Goal: Task Accomplishment & Management: Manage account settings

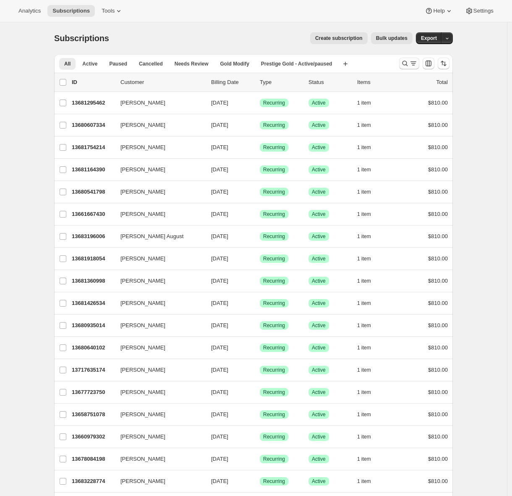
click at [405, 64] on icon "Search and filter results" at bounding box center [405, 63] width 8 height 8
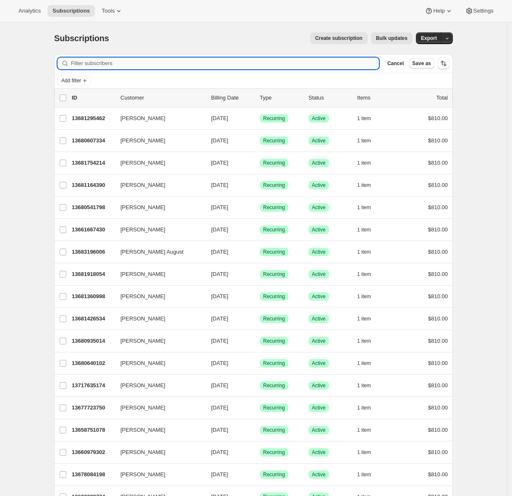
click at [162, 64] on input "Filter subscribers" at bounding box center [225, 64] width 308 height 12
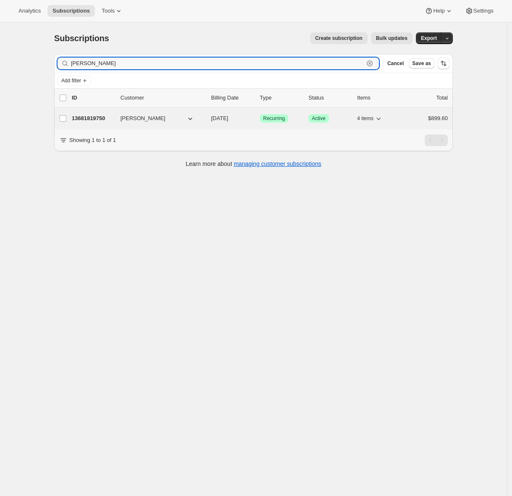
type input "Robyn Heyman"
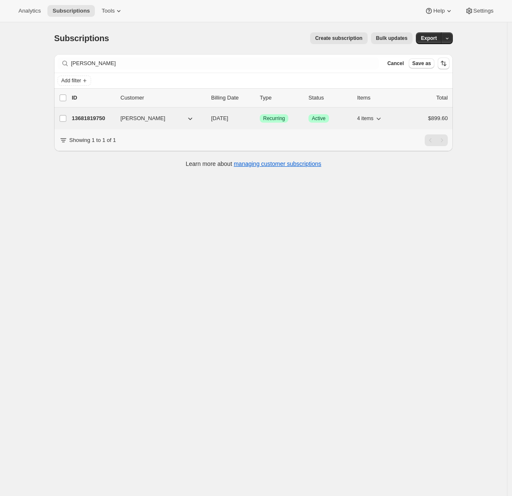
click at [87, 117] on p "13681819750" at bounding box center [93, 118] width 42 height 8
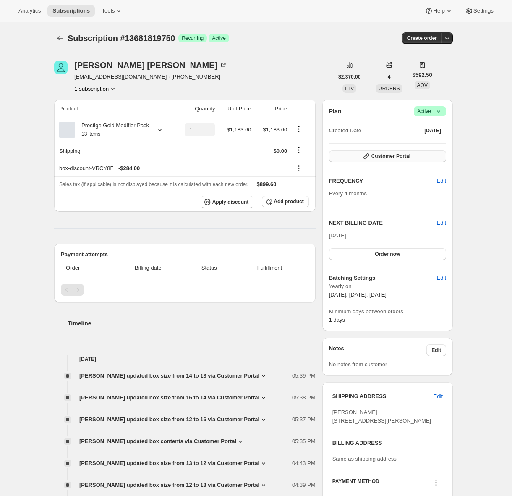
click at [416, 155] on button "Customer Portal" at bounding box center [387, 156] width 117 height 12
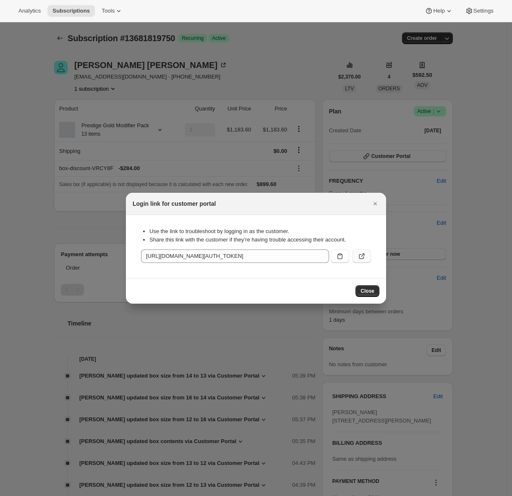
click at [365, 255] on icon ":rcc:" at bounding box center [362, 256] width 8 height 8
click at [375, 202] on icon "Close" at bounding box center [375, 203] width 8 height 8
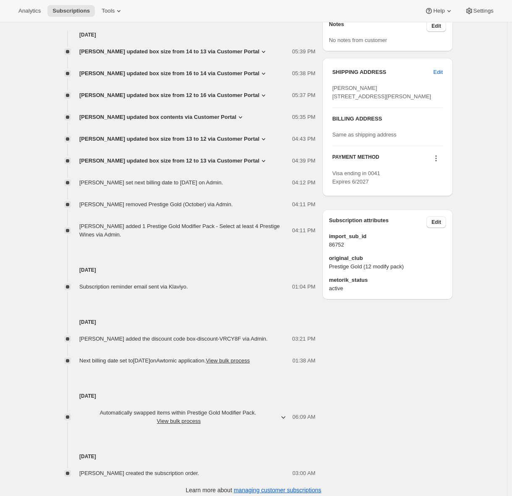
scroll to position [190, 0]
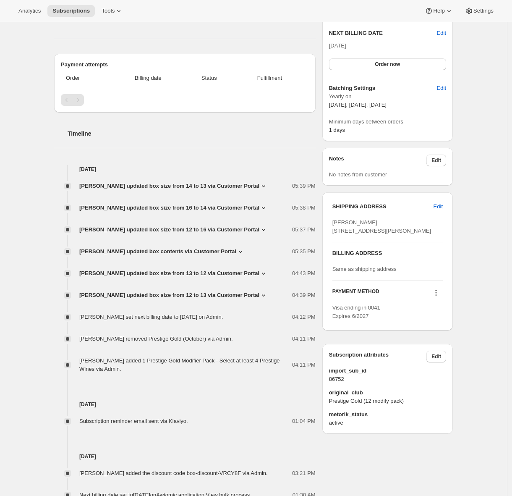
click at [260, 299] on icon at bounding box center [263, 295] width 8 height 8
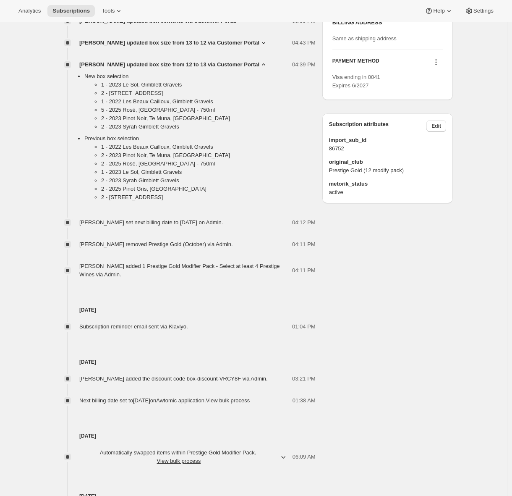
scroll to position [0, 0]
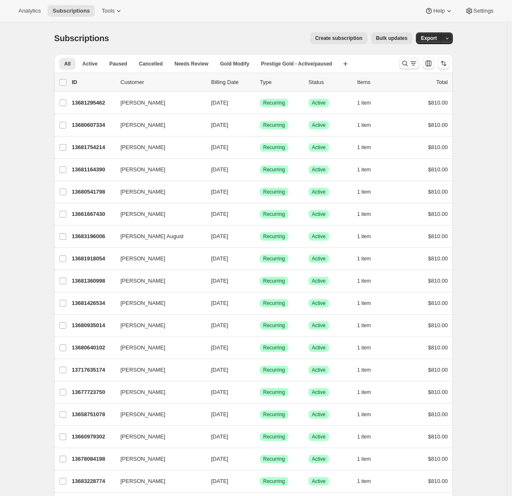
click at [408, 63] on icon "Search and filter results" at bounding box center [405, 63] width 5 height 5
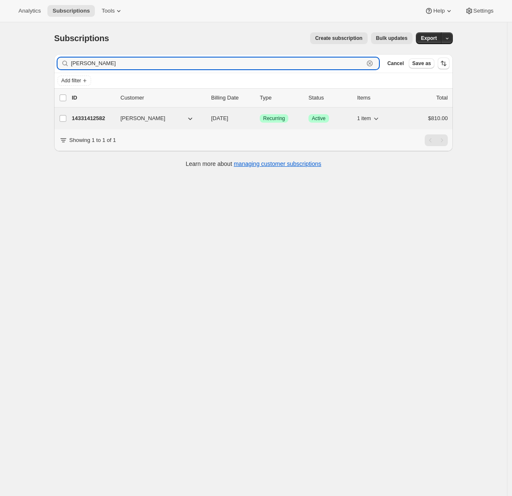
type input "Sara armstrong"
click at [107, 116] on p "14331412582" at bounding box center [93, 118] width 42 height 8
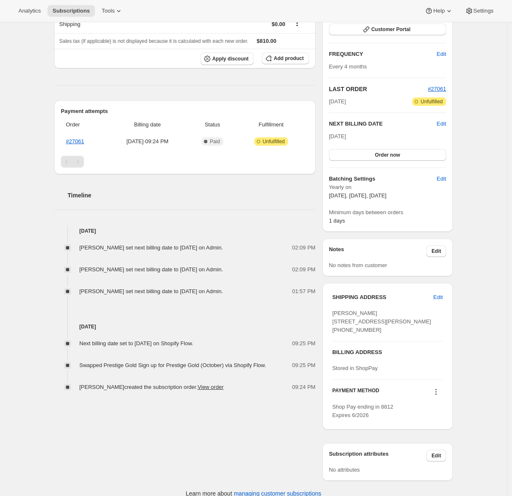
scroll to position [161, 0]
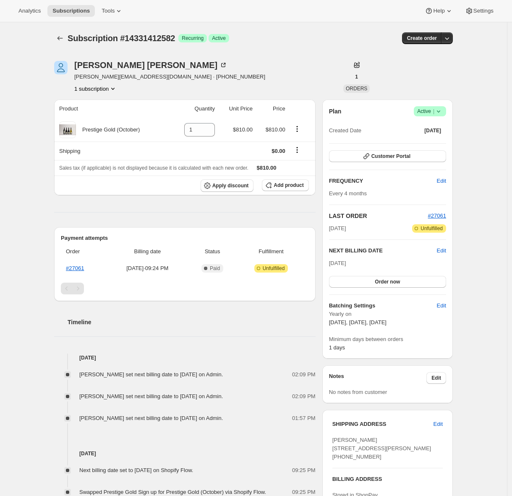
click at [44, 195] on div "Subscription #14331412582. This page is ready Subscription #14331412582 Success…" at bounding box center [253, 327] width 507 height 610
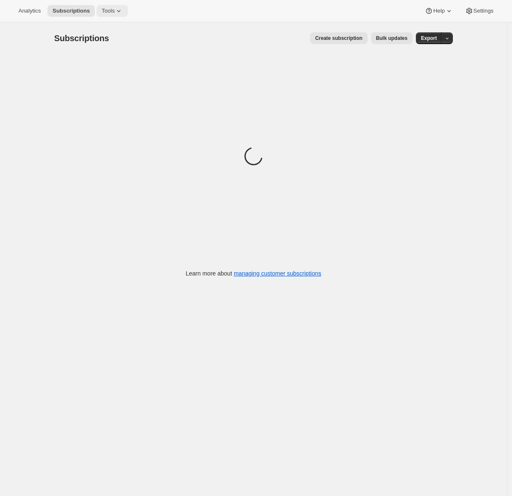
click at [119, 14] on icon at bounding box center [119, 11] width 8 height 8
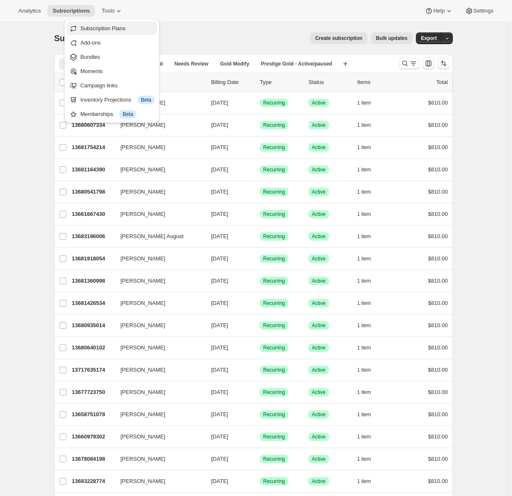
click at [99, 31] on span "Subscription Plans" at bounding box center [102, 28] width 45 height 6
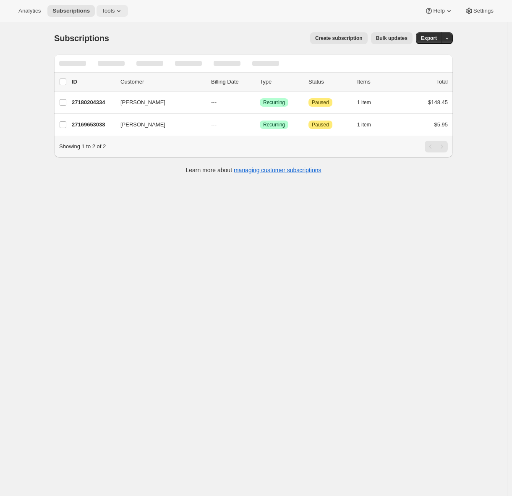
click at [109, 11] on span "Tools" at bounding box center [108, 11] width 13 height 7
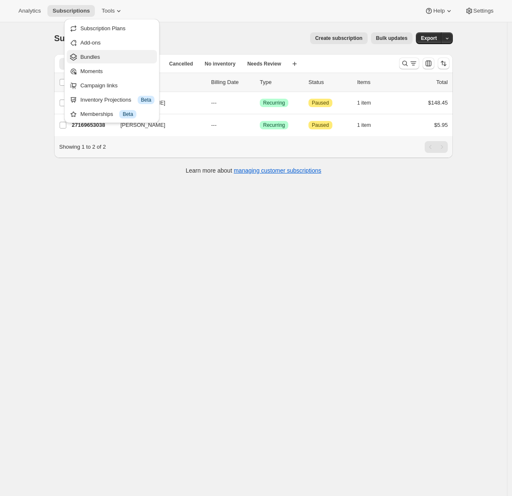
click at [103, 58] on span "Bundles" at bounding box center [117, 57] width 74 height 8
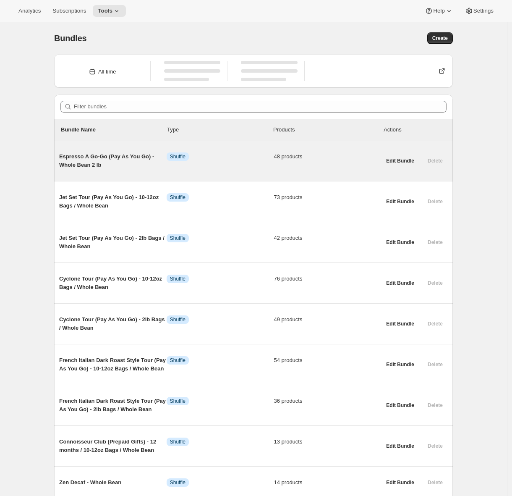
click at [103, 168] on span "Espresso A Go-Go (Pay As You Go) - Whole Bean 2 lb" at bounding box center [112, 160] width 107 height 17
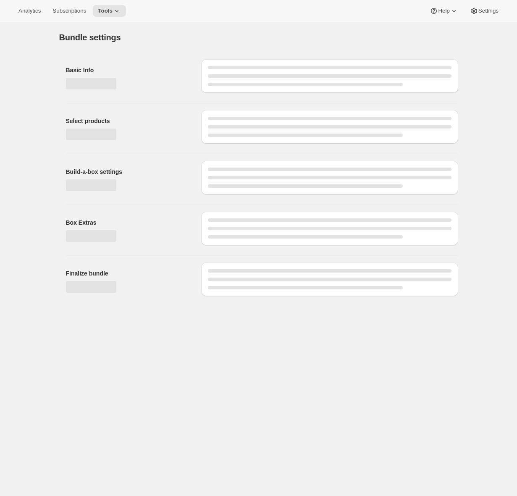
type input "Espresso A Go-Go (Pay As You Go) - Whole Bean 2 lb"
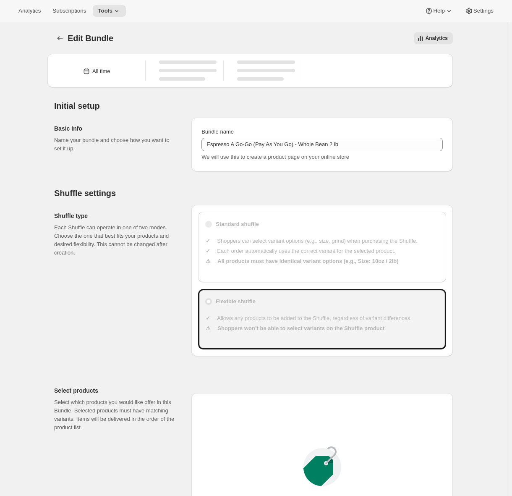
type input "30"
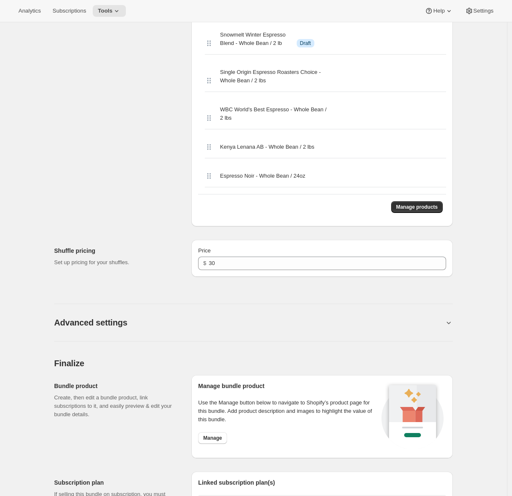
scroll to position [1951, 0]
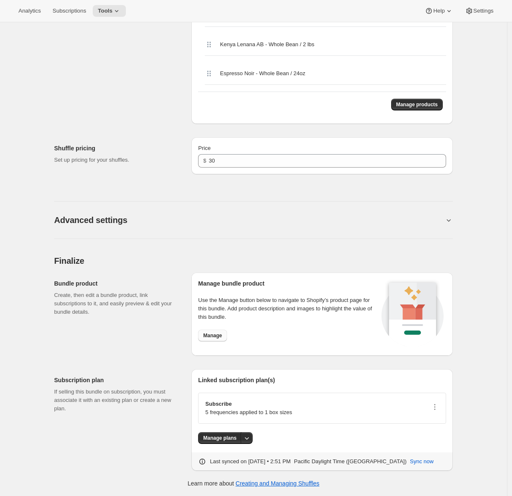
click at [216, 334] on span "Manage" at bounding box center [212, 335] width 19 height 7
click at [432, 6] on button "Help" at bounding box center [439, 11] width 38 height 12
click at [433, 50] on span "Setup guide" at bounding box center [436, 53] width 29 height 6
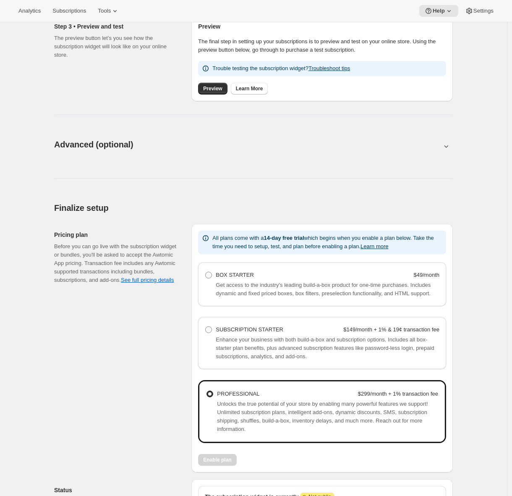
scroll to position [425, 0]
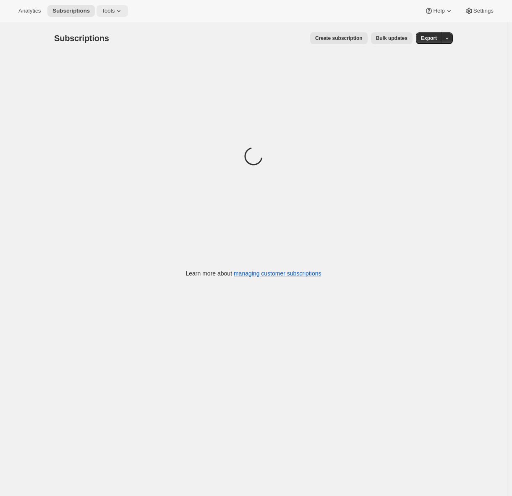
click at [115, 8] on span "Tools" at bounding box center [108, 11] width 13 height 7
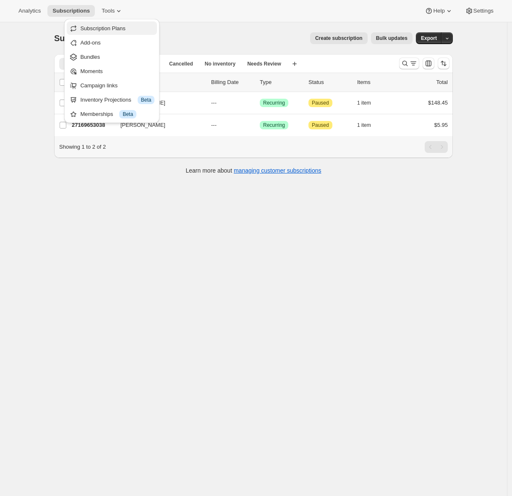
click at [113, 28] on span "Subscription Plans" at bounding box center [102, 28] width 45 height 6
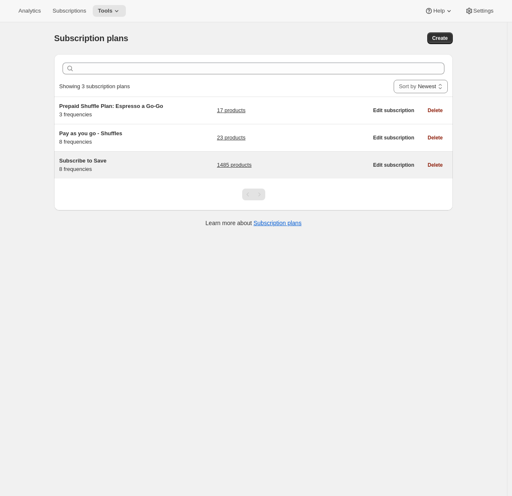
click at [146, 166] on div "Subscribe to Save 8 frequencies" at bounding box center [111, 165] width 105 height 17
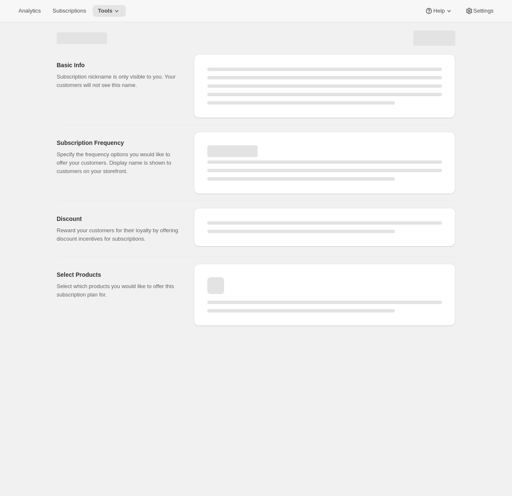
select select "WEEK"
select select "MONTH"
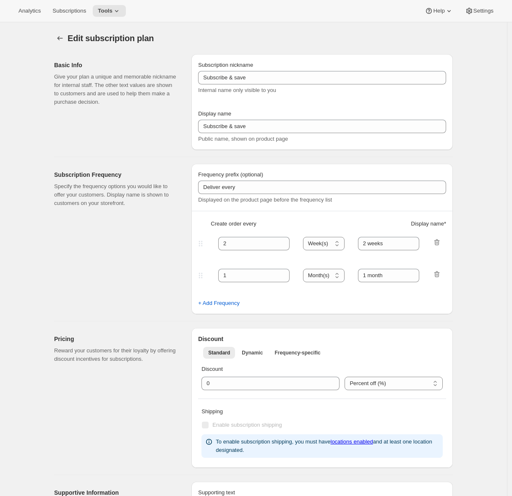
type input "Subscribe to Save"
type input "1"
type input "1 week"
type input "2"
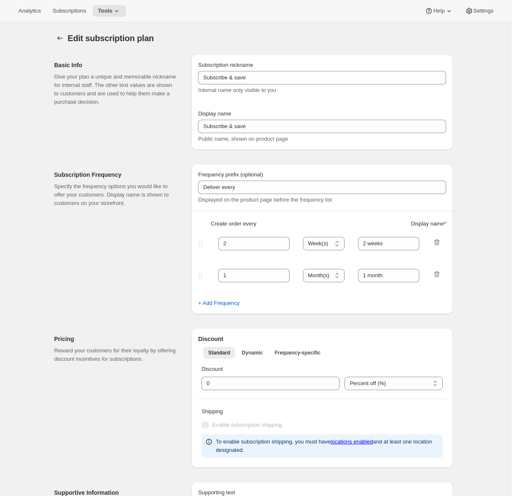
select select "WEEK"
type input "2 weeks"
type input "5"
select select "WEEK"
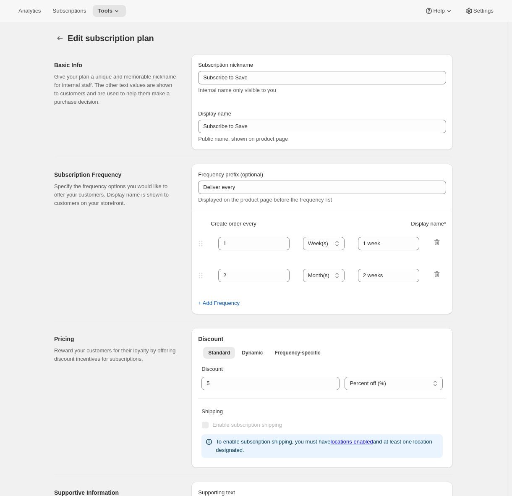
select select "WEEK"
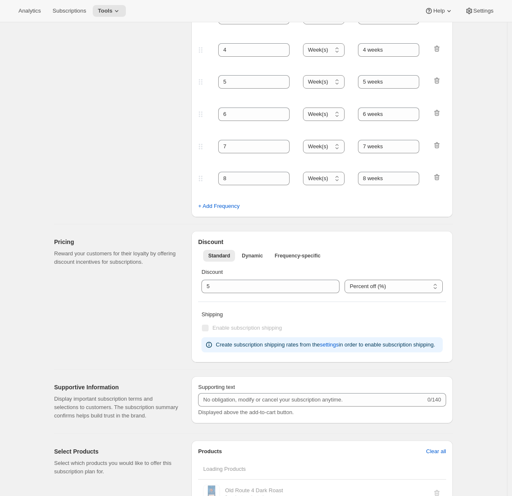
scroll to position [585, 0]
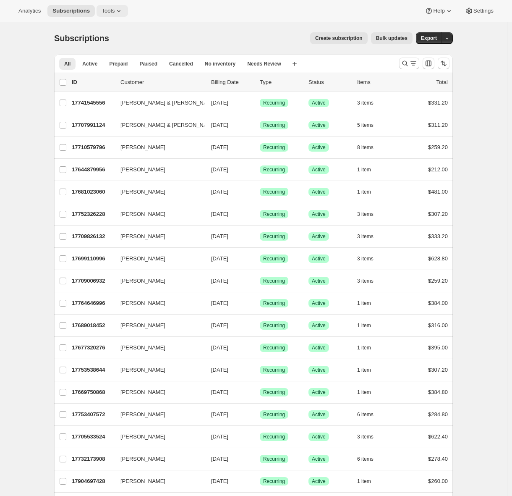
click at [111, 13] on span "Tools" at bounding box center [108, 11] width 13 height 7
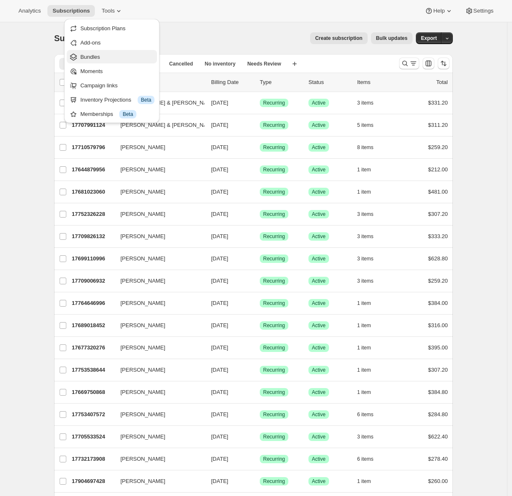
click at [97, 60] on span "Bundles" at bounding box center [117, 57] width 74 height 8
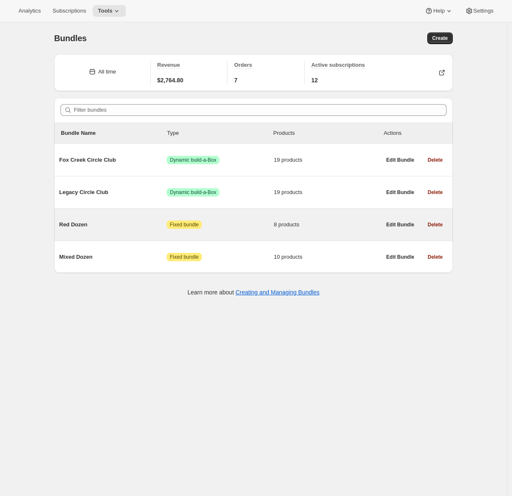
click at [92, 223] on span "Red Dozen" at bounding box center [112, 224] width 107 height 8
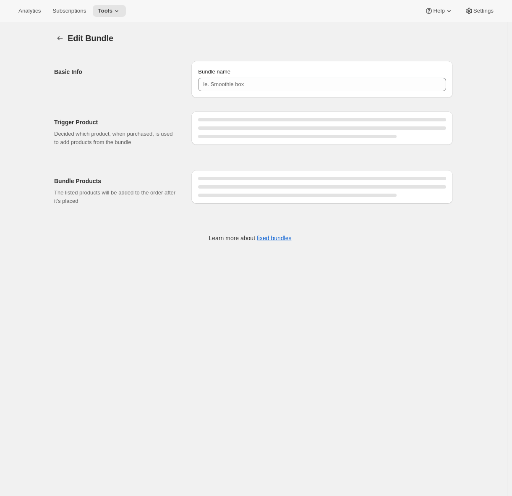
type input "Red Dozen"
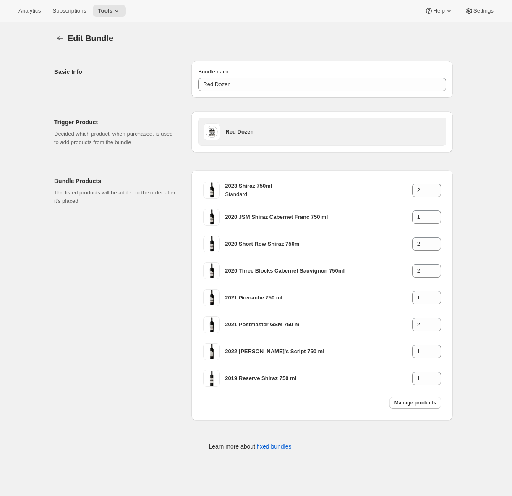
click at [217, 131] on span at bounding box center [212, 131] width 17 height 17
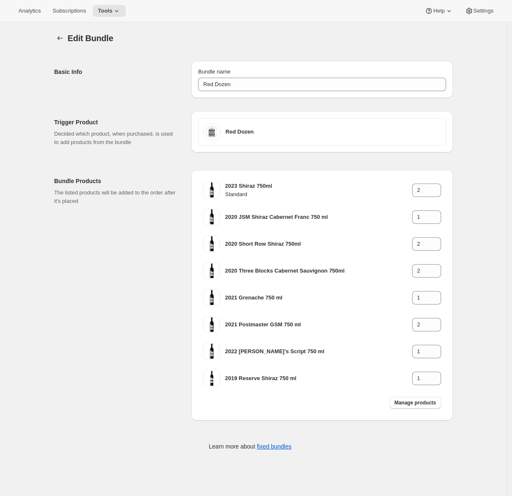
click at [67, 217] on div "Bundle Products The listed products will be added to the order after it's placed" at bounding box center [119, 295] width 131 height 250
click at [64, 36] on icon "Bundles" at bounding box center [60, 38] width 8 height 8
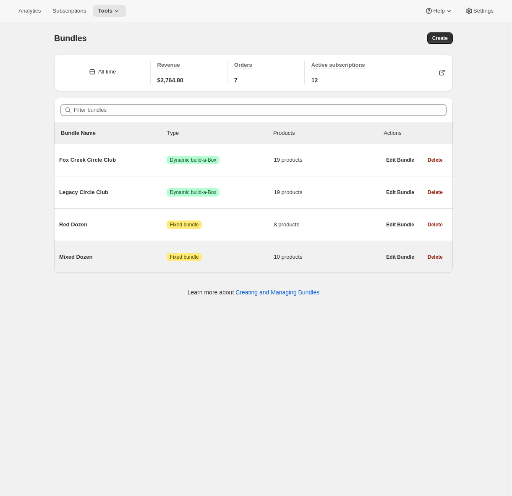
click at [78, 259] on span "Mixed Dozen" at bounding box center [112, 257] width 107 height 8
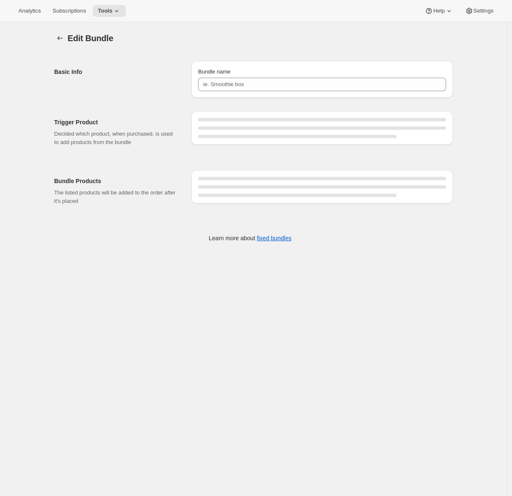
type input "Mixed Dozen"
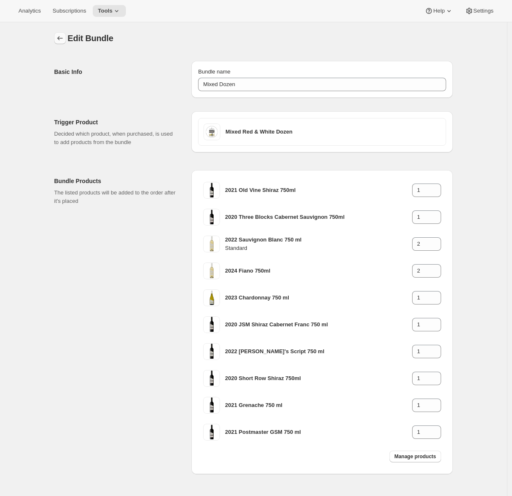
click at [63, 41] on icon "Bundles" at bounding box center [60, 38] width 8 height 8
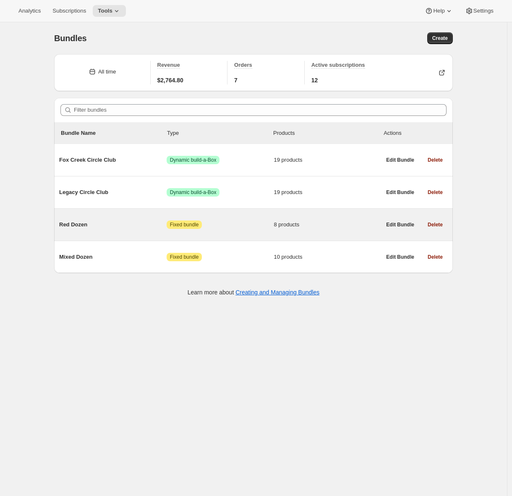
click at [101, 230] on div "Red Dozen Attention Fixed bundle 8 products" at bounding box center [220, 225] width 322 height 22
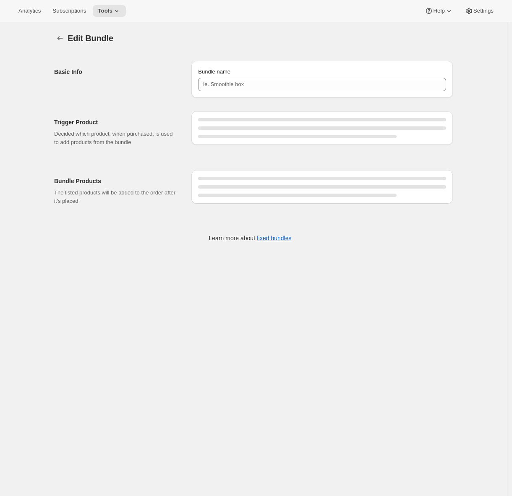
type input "Red Dozen"
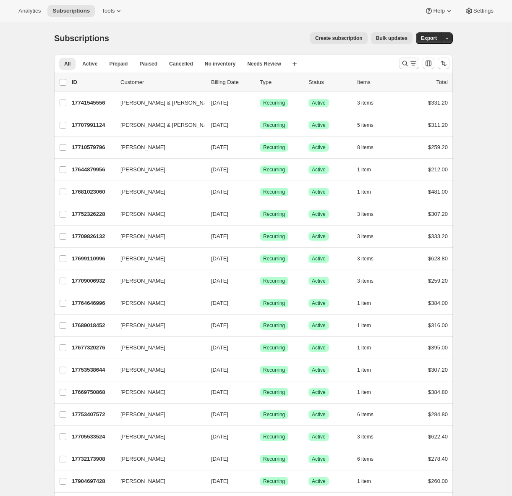
click at [409, 66] on icon "Search and filter results" at bounding box center [405, 63] width 8 height 8
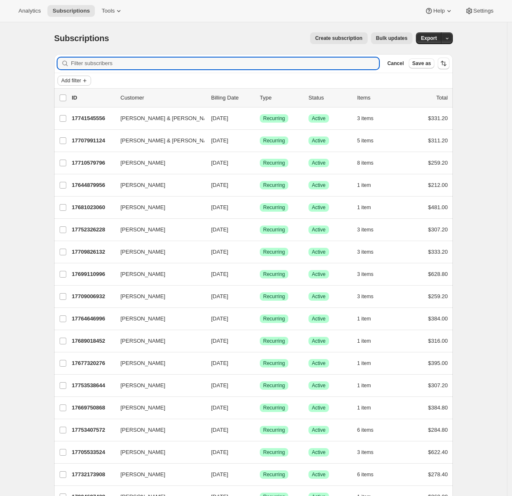
click at [81, 79] on span "Add filter" at bounding box center [71, 80] width 20 height 7
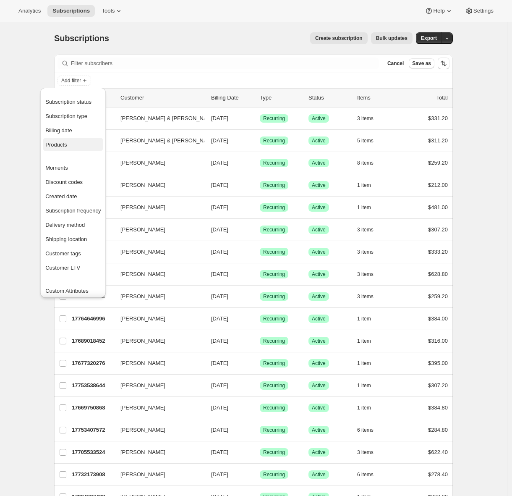
click at [67, 142] on span "Products" at bounding box center [55, 144] width 21 height 6
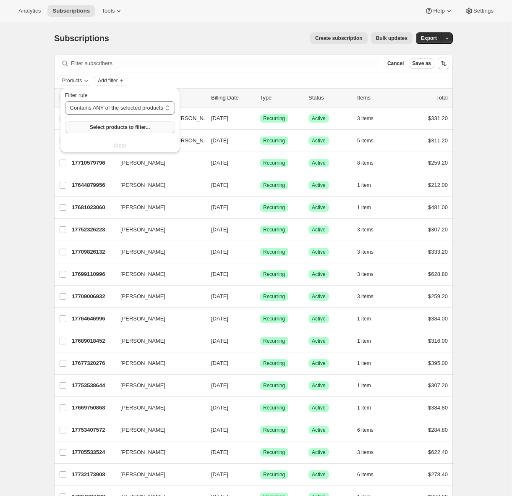
click at [110, 128] on span "Select products to filter..." at bounding box center [120, 127] width 60 height 7
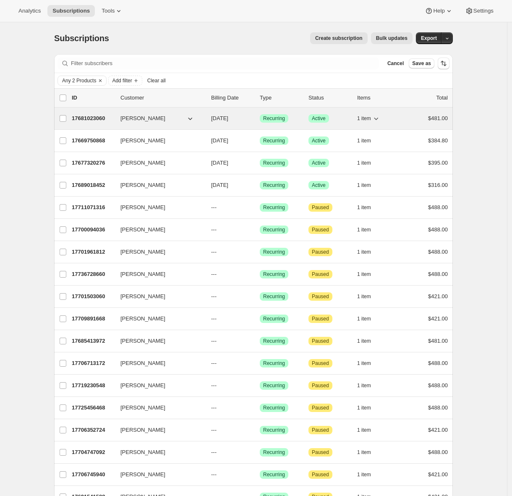
click at [103, 118] on p "17681023060" at bounding box center [93, 118] width 42 height 8
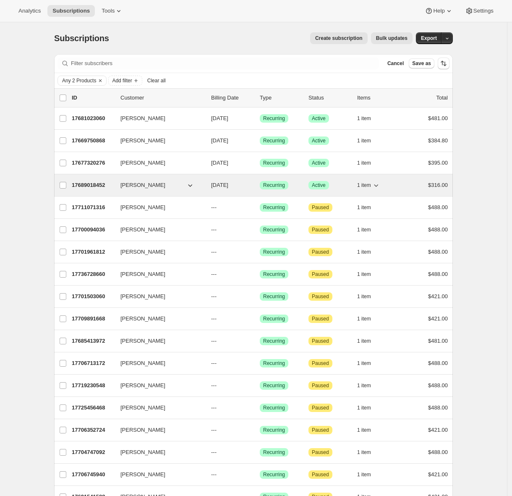
click at [95, 187] on p "17689018452" at bounding box center [93, 185] width 42 height 8
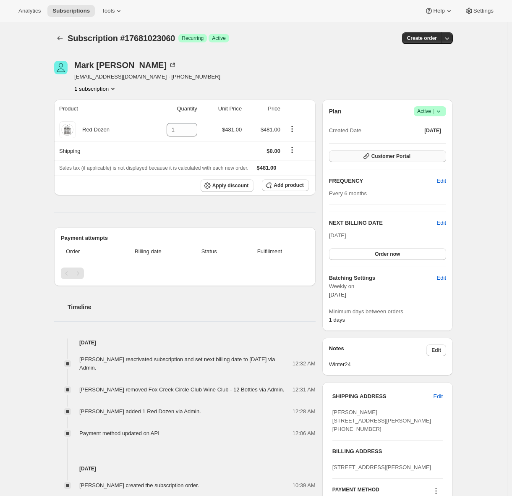
click at [388, 154] on span "Customer Portal" at bounding box center [391, 156] width 39 height 7
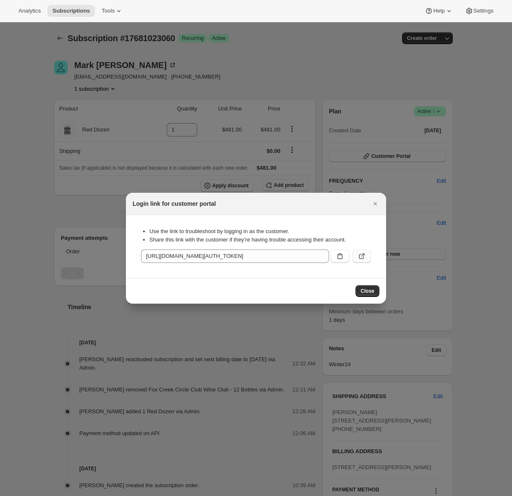
click at [361, 256] on icon ":r1g:" at bounding box center [362, 256] width 8 height 8
click at [377, 205] on icon "Close" at bounding box center [375, 203] width 8 height 8
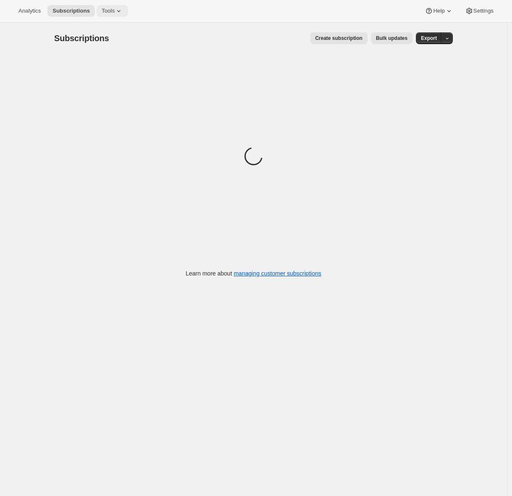
click at [120, 11] on icon at bounding box center [118, 11] width 3 height 2
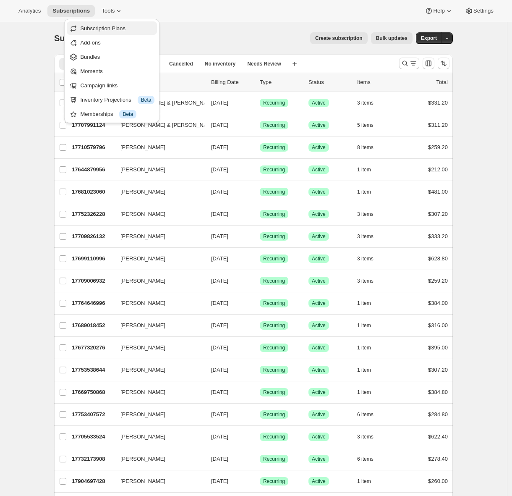
click at [112, 29] on span "Subscription Plans" at bounding box center [102, 28] width 45 height 6
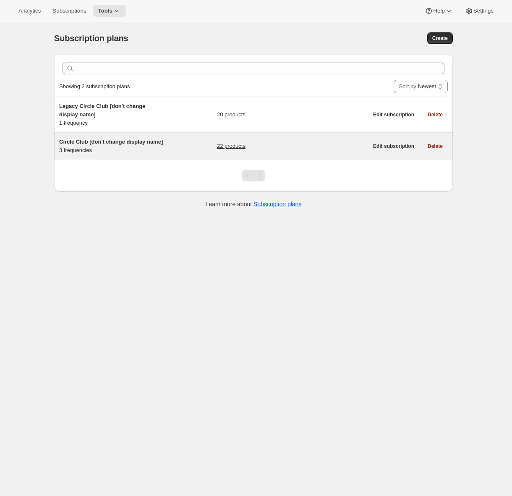
click at [107, 145] on h5 "Circle Club [don't change display name]" at bounding box center [111, 142] width 105 height 8
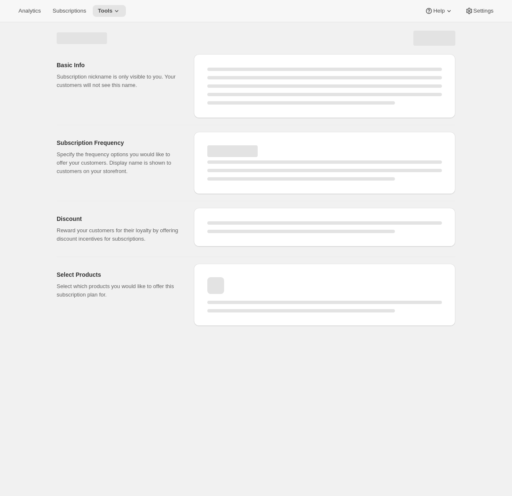
select select "WEEK"
select select "MONTH"
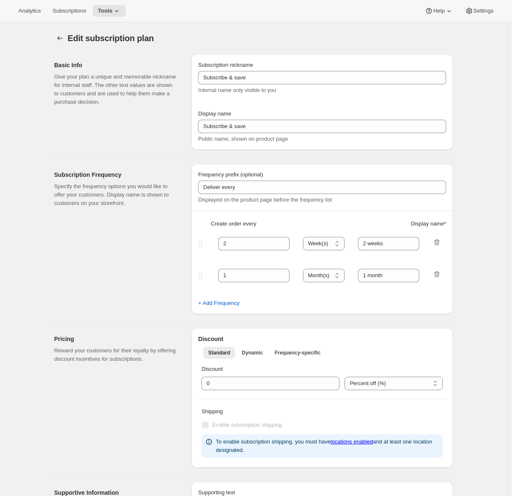
type input "Circle Club [don't change display name]"
type input "Fox Creek Circle Club"
type input "3"
select select "MONTH"
type input "3 months"
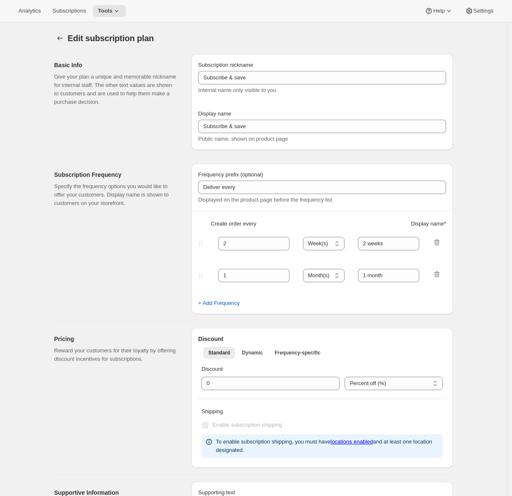
type input "4"
type input "4 months"
checkbox input "true"
select select "MONTH"
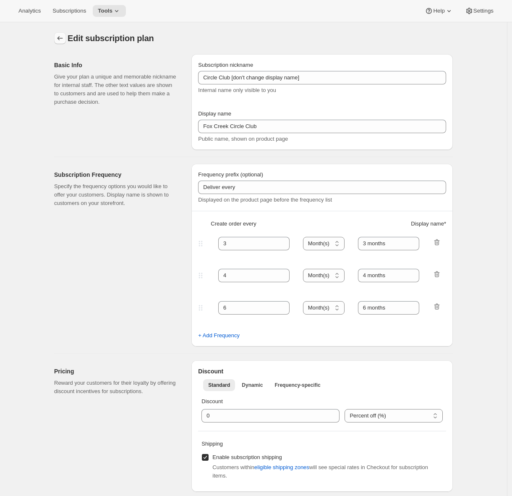
click at [61, 38] on icon "Subscription plans" at bounding box center [60, 38] width 5 height 4
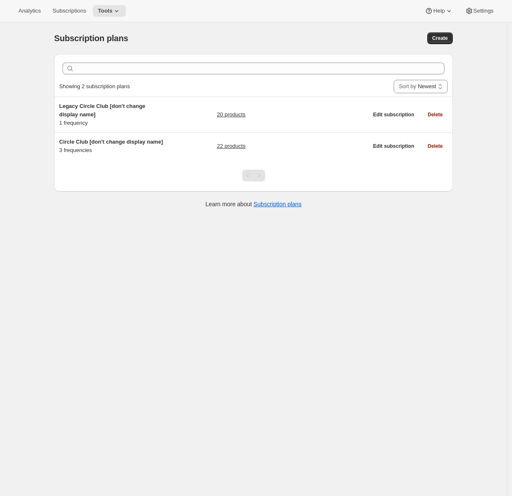
click at [374, 37] on div "Create" at bounding box center [367, 38] width 172 height 12
click at [440, 36] on span "Create" at bounding box center [440, 38] width 16 height 7
select select "WEEK"
select select "MONTH"
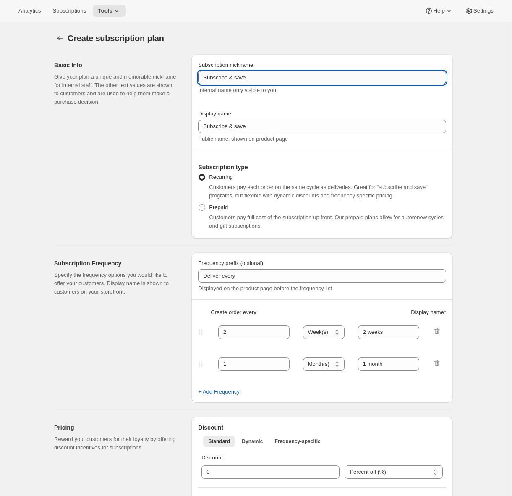
click at [265, 79] on input "Subscribe & save" at bounding box center [322, 77] width 248 height 13
type input "/"
click at [240, 79] on input "Dozen Club" at bounding box center [322, 77] width 248 height 13
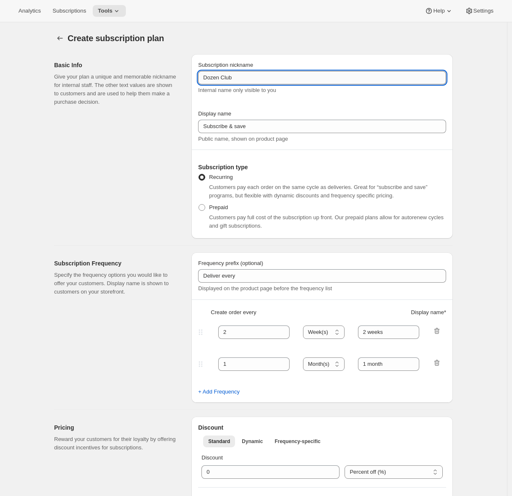
click at [240, 79] on input "Dozen Club" at bounding box center [322, 77] width 248 height 13
type input "Dozen Club"
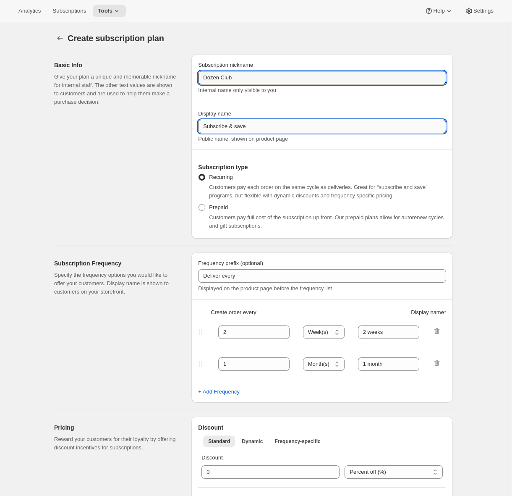
click at [218, 127] on input "Subscribe & save" at bounding box center [322, 126] width 248 height 13
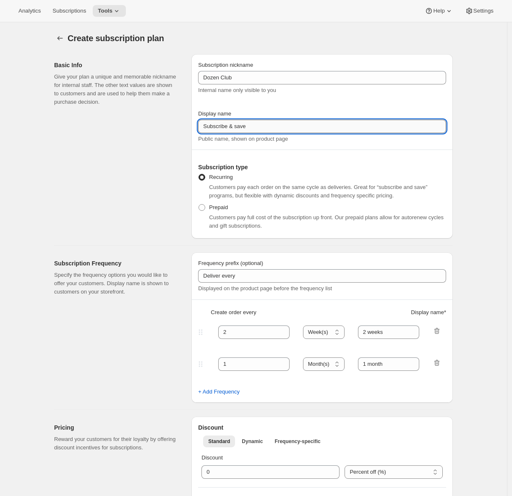
click at [218, 127] on input "Subscribe & save" at bounding box center [322, 126] width 248 height 13
paste input "Dozen Club"
type input "Dozen Club"
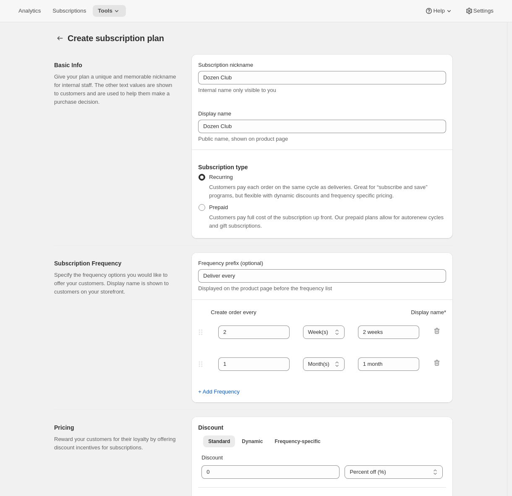
click at [144, 194] on div "Basic Info Give your plan a unique and memorable nickname for internal staff. T…" at bounding box center [119, 146] width 131 height 184
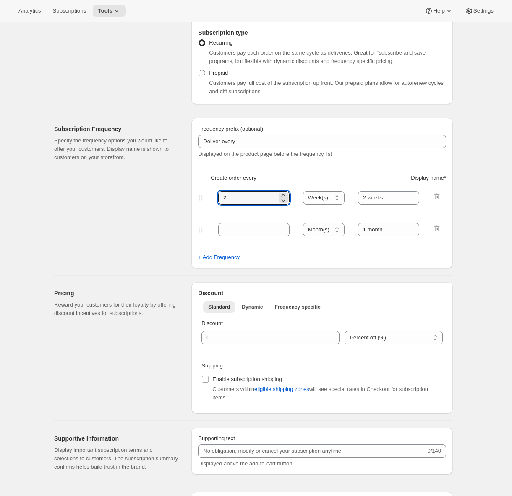
drag, startPoint x: 232, startPoint y: 196, endPoint x: 220, endPoint y: 197, distance: 11.8
click at [220, 197] on div "2 Day(s) Week(s) Month(s) Year(s) Week(s) 2 weeks" at bounding box center [318, 197] width 245 height 13
type input "3"
click at [337, 199] on select "Day(s) Week(s) Month(s) Year(s)" at bounding box center [324, 197] width 42 height 13
select select "MONTH"
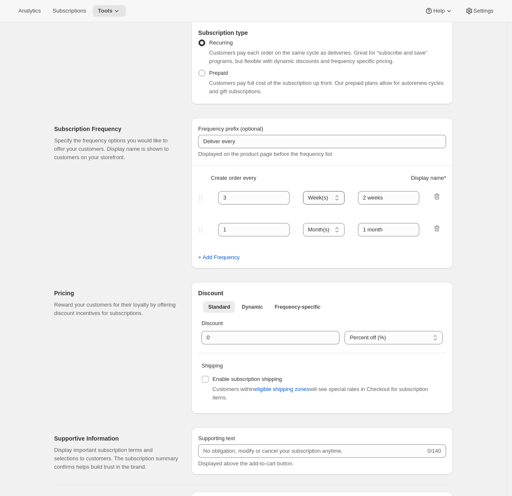
click at [306, 191] on select "Day(s) Week(s) Month(s) Year(s)" at bounding box center [324, 197] width 42 height 13
click at [364, 199] on input "2 weeks" at bounding box center [389, 197] width 62 height 13
click at [380, 197] on input "3 weeks" at bounding box center [389, 197] width 62 height 13
type input "3 months"
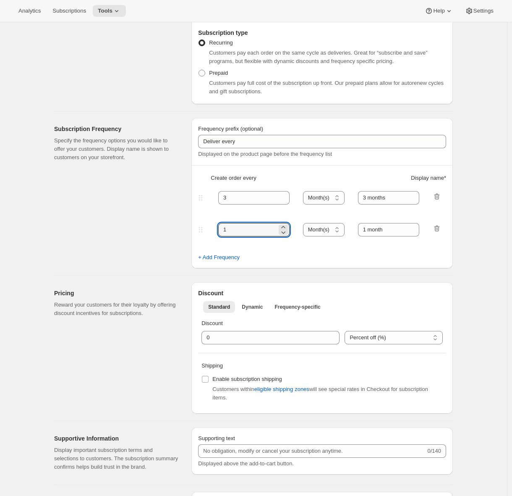
drag, startPoint x: 215, startPoint y: 229, endPoint x: 207, endPoint y: 228, distance: 8.5
click at [208, 228] on div "1 Day(s) Week(s) Month(s) Year(s) Month(s) 1 month" at bounding box center [318, 229] width 245 height 13
type input "4"
drag, startPoint x: 368, startPoint y: 229, endPoint x: 360, endPoint y: 229, distance: 7.6
click at [360, 229] on input "1 month" at bounding box center [389, 229] width 62 height 13
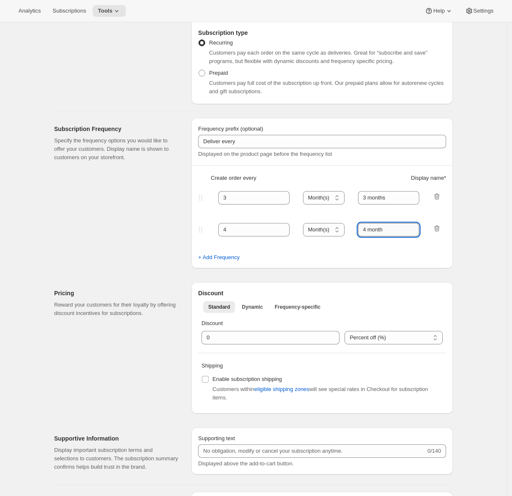
click at [390, 229] on input "4 month" at bounding box center [389, 229] width 62 height 13
type input "4 months"
click at [225, 257] on span "+ Add Frequency" at bounding box center [219, 257] width 42 height 8
select select "MONTH"
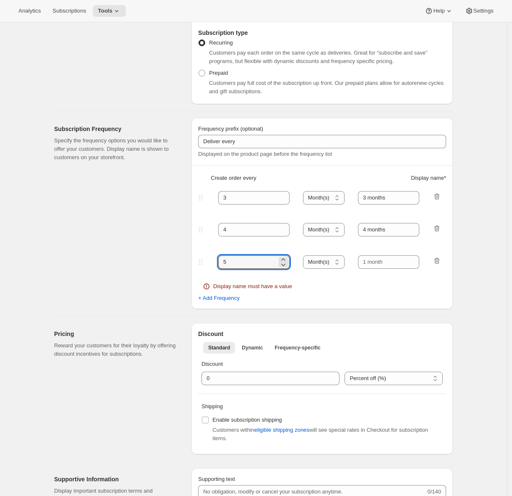
drag, startPoint x: 233, startPoint y: 261, endPoint x: 211, endPoint y: 260, distance: 22.3
click at [212, 261] on div "5 Day(s) Week(s) Month(s) Year(s) Month(s)" at bounding box center [318, 261] width 245 height 13
type input "6"
click at [367, 261] on input "text" at bounding box center [389, 261] width 62 height 13
type input "6 months"
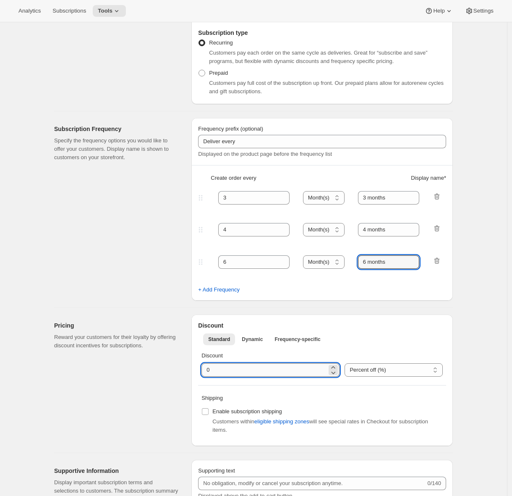
click at [207, 370] on input "integer" at bounding box center [265, 369] width 126 height 13
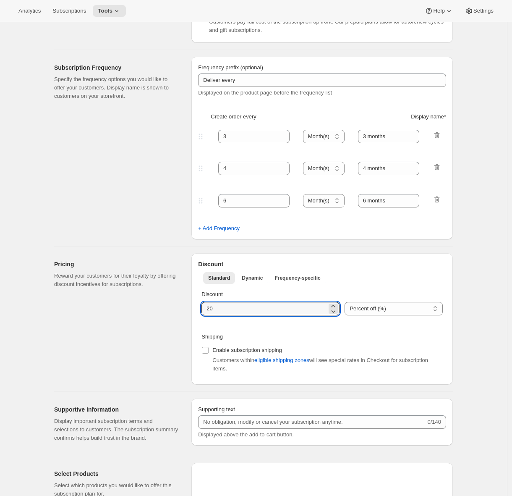
scroll to position [264, 0]
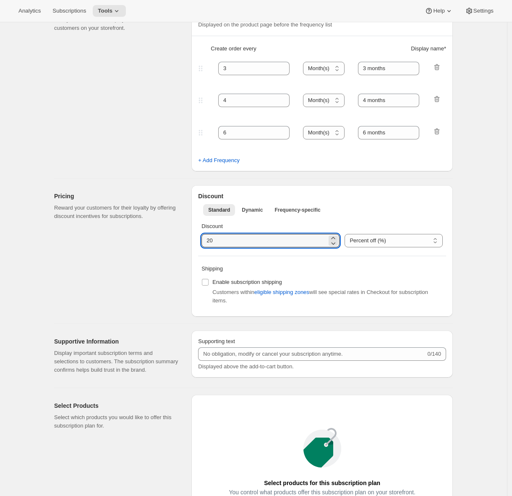
type input "20"
click at [212, 282] on label "Enable subscription shipping" at bounding box center [242, 282] width 81 height 12
click at [209, 282] on input "Enable subscription shipping" at bounding box center [205, 282] width 7 height 7
checkbox input "true"
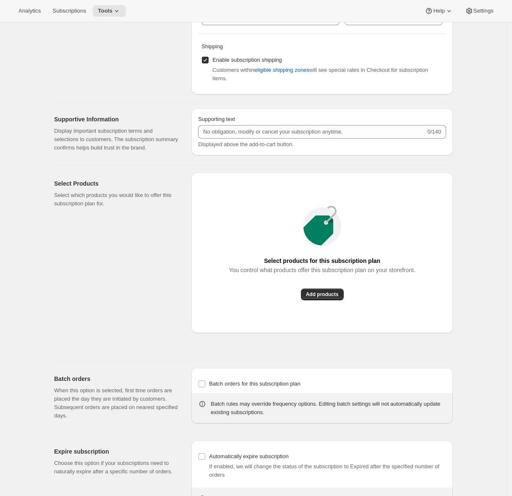
scroll to position [529, 0]
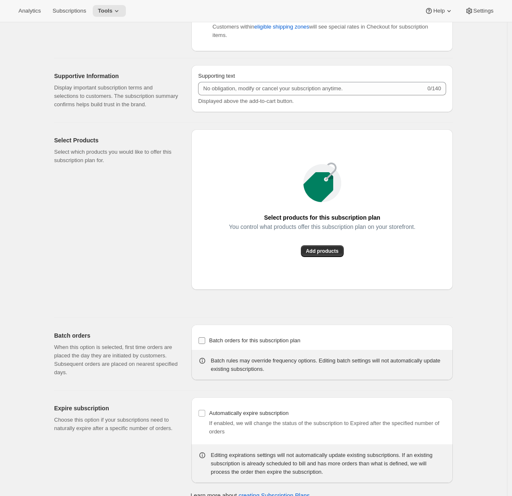
click at [217, 343] on span "Batch orders for this subscription plan" at bounding box center [255, 340] width 92 height 6
click at [205, 344] on input "Batch orders for this subscription plan" at bounding box center [202, 340] width 7 height 7
checkbox input "true"
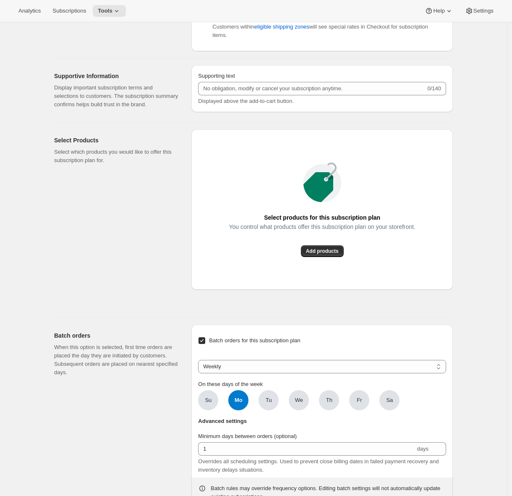
drag, startPoint x: 242, startPoint y: 422, endPoint x: 259, endPoint y: 417, distance: 17.3
click at [242, 410] on span "Mo" at bounding box center [238, 400] width 20 height 20
click input "Mo" at bounding box center [0, 0] width 0 height 0
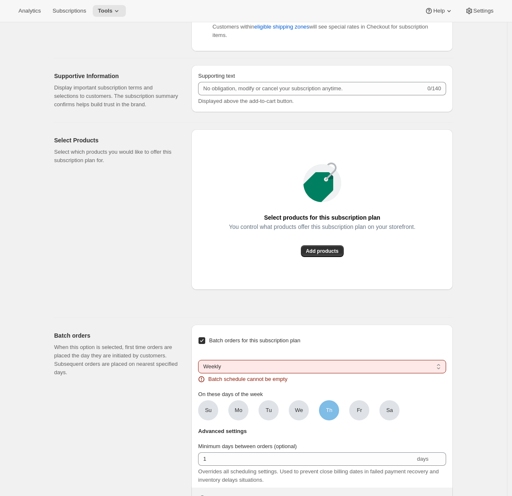
click at [335, 420] on span "Th" at bounding box center [329, 410] width 20 height 20
click at [0, 0] on input "Th" at bounding box center [0, 0] width 0 height 0
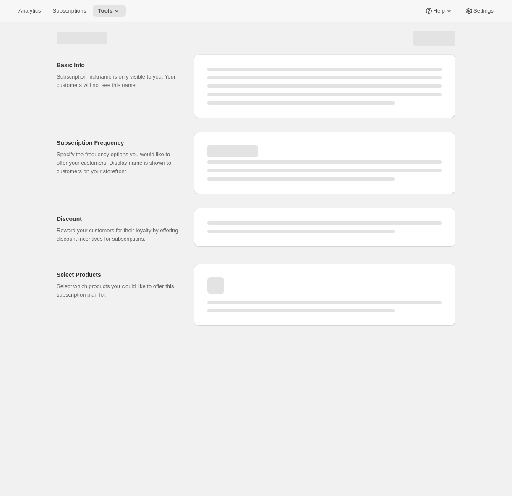
scroll to position [0, 0]
select select "WEEK"
select select "MONTH"
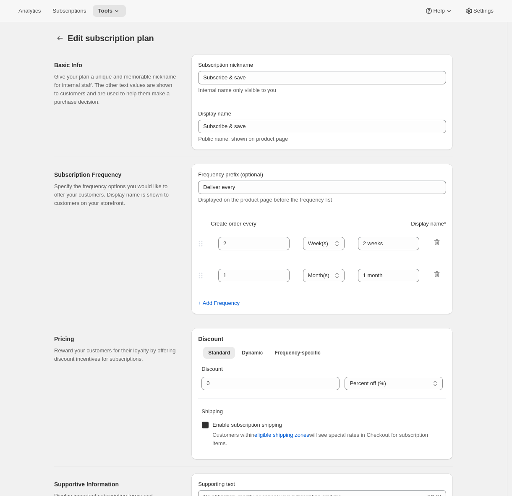
type input "Dozen Club"
type input "3"
select select "MONTH"
type input "3 months"
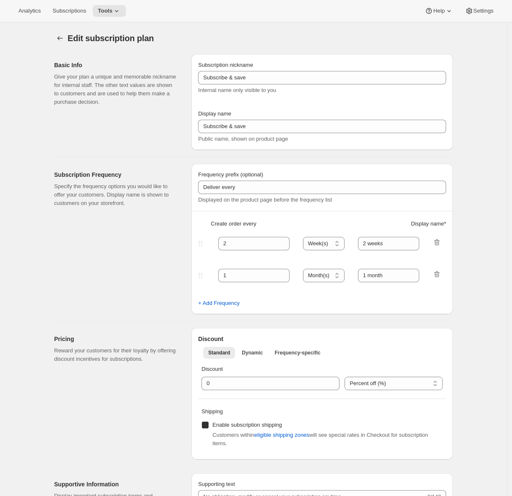
type input "4"
type input "4 months"
type input "20"
checkbox input "true"
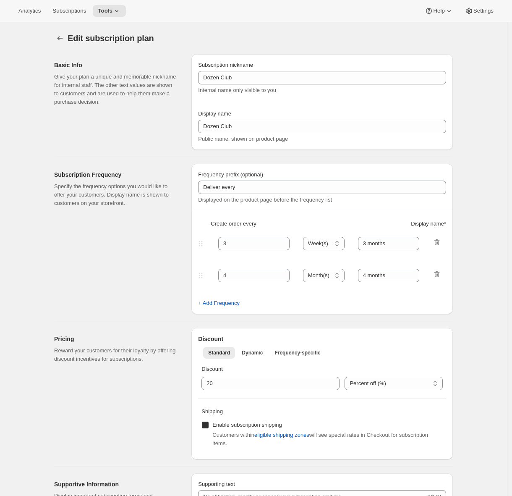
select select "MONTH"
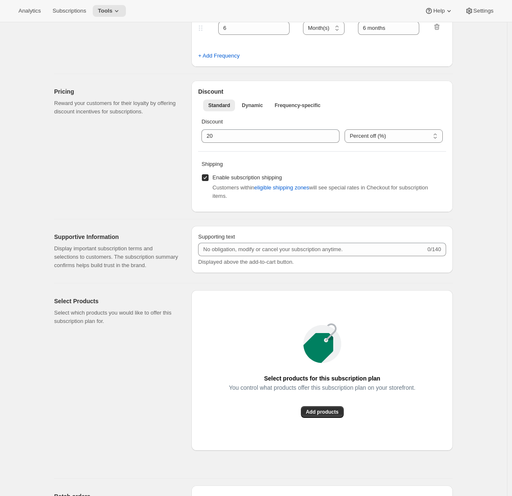
scroll to position [33, 0]
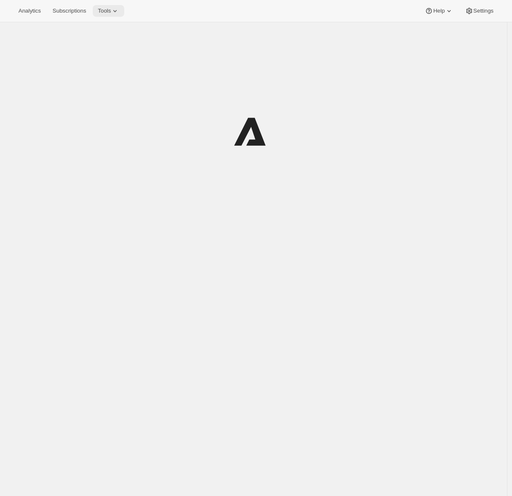
click at [112, 7] on button "Tools" at bounding box center [108, 11] width 31 height 12
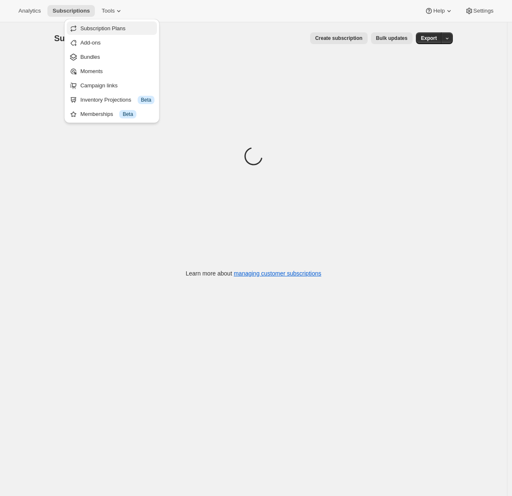
click at [114, 26] on span "Subscription Plans" at bounding box center [102, 28] width 45 height 6
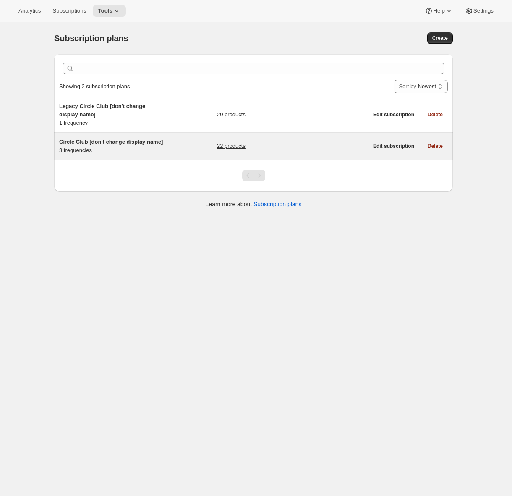
click at [105, 139] on span "Circle Club [don't change display name]" at bounding box center [111, 142] width 104 height 6
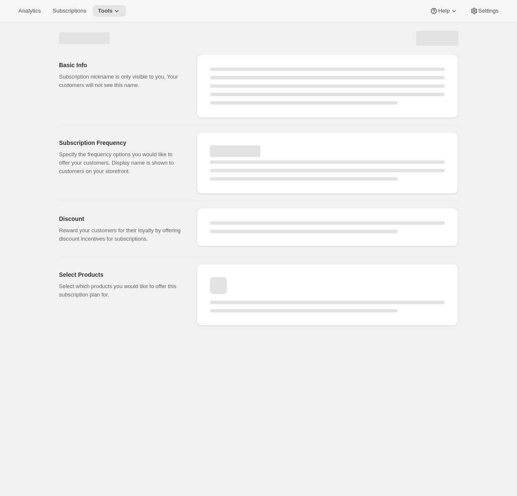
select select "WEEK"
select select "MONTH"
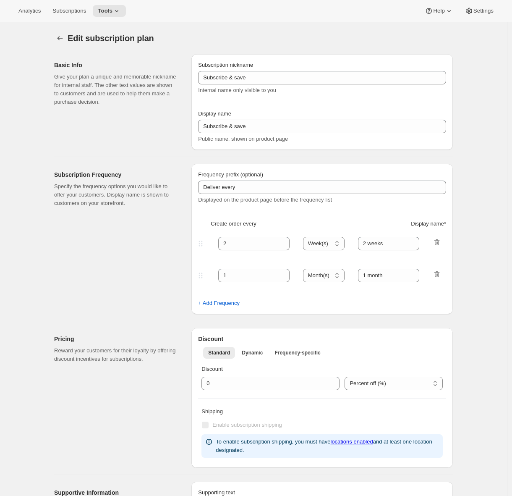
type input "Circle Club [don't change display name]"
type input "Fox Creek Circle Club"
type input "3"
select select "MONTH"
type input "3 months"
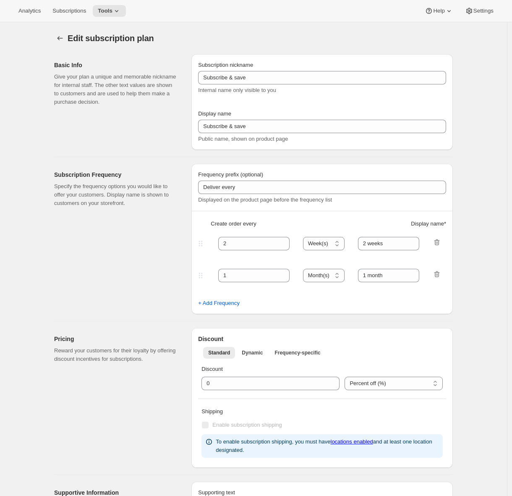
type input "4"
type input "4 months"
checkbox input "true"
select select "MONTH"
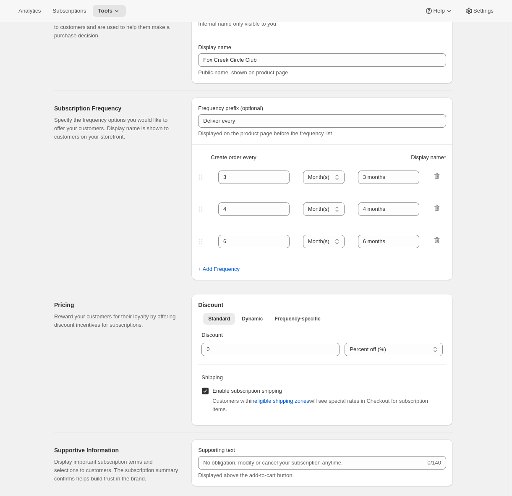
scroll to position [110, 0]
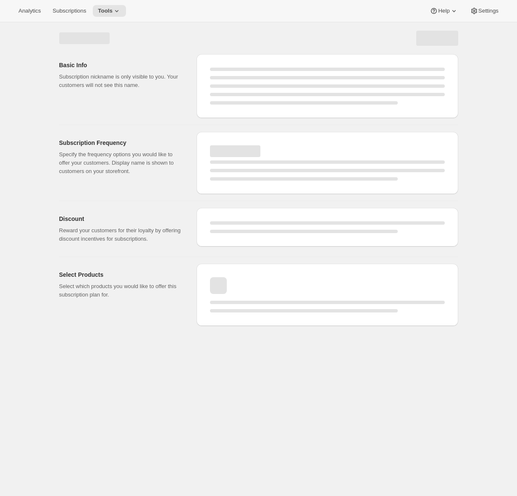
select select "WEEK"
select select "MONTH"
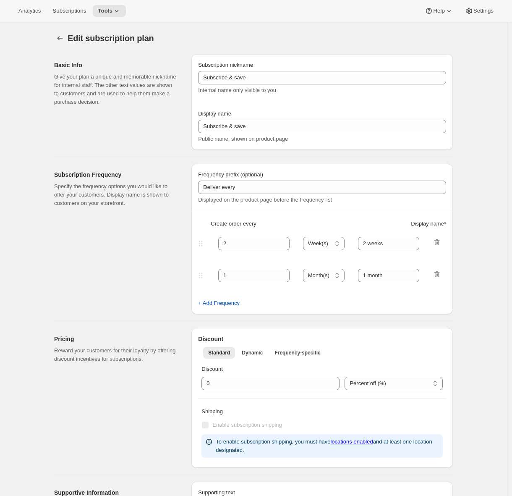
type input "Dozen Club"
type input "3"
select select "MONTH"
type input "3 months"
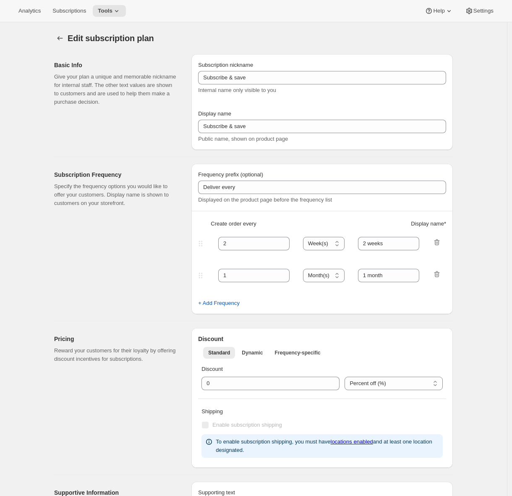
type input "4"
type input "4 months"
type input "20"
checkbox input "true"
select select "MONTH"
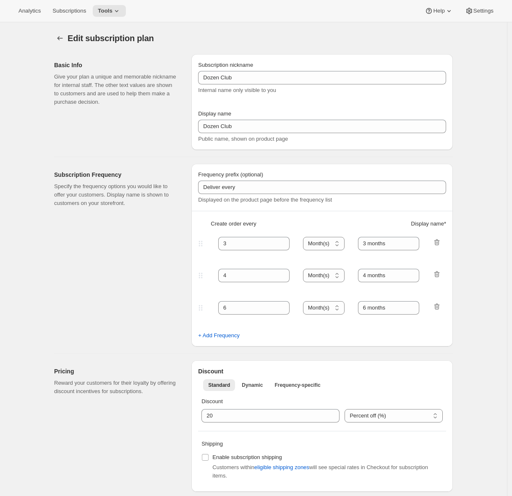
click at [60, 40] on icon "Subscription plans" at bounding box center [60, 38] width 8 height 8
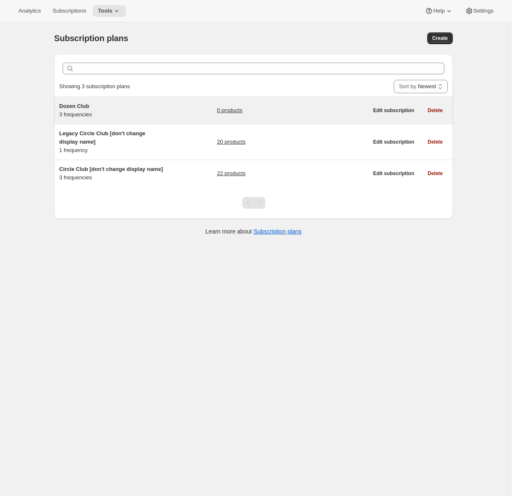
click at [146, 113] on div "Dozen Club 3 frequencies" at bounding box center [111, 110] width 105 height 17
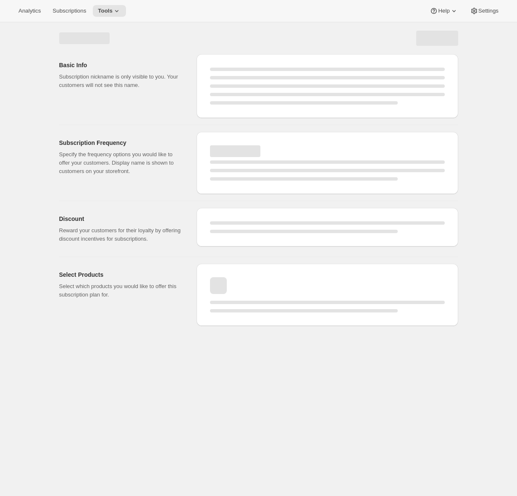
select select "WEEK"
select select "MONTH"
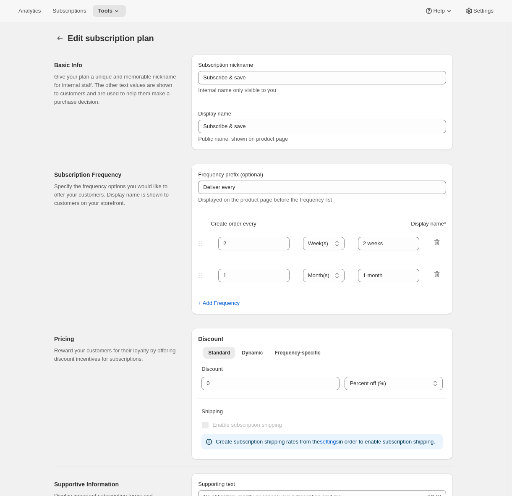
type input "Dozen Club"
type input "3"
select select "MONTH"
type input "3 months"
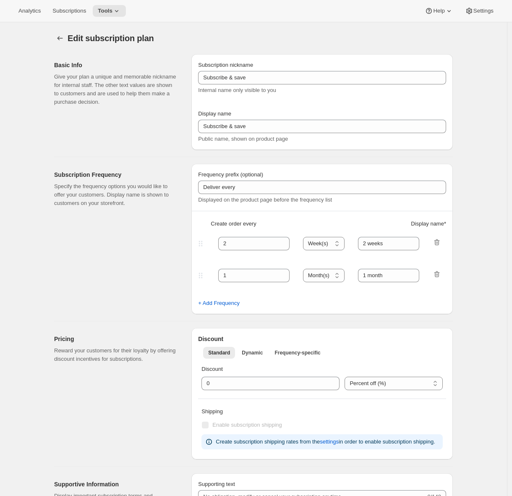
type input "4"
type input "4 months"
type input "20"
checkbox input "true"
select select "MONTH"
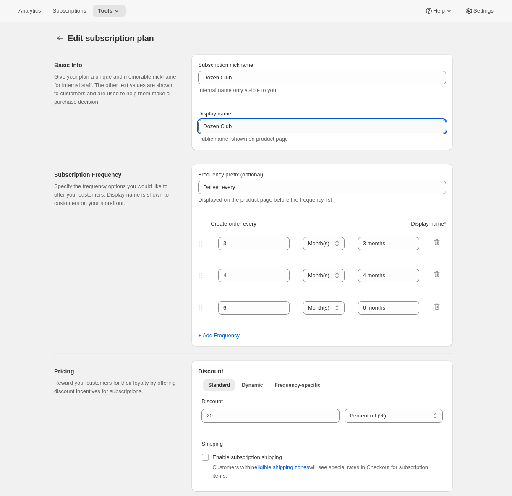
click at [207, 126] on input "Dozen Club" at bounding box center [322, 126] width 248 height 13
type input "Fox Creek Club"
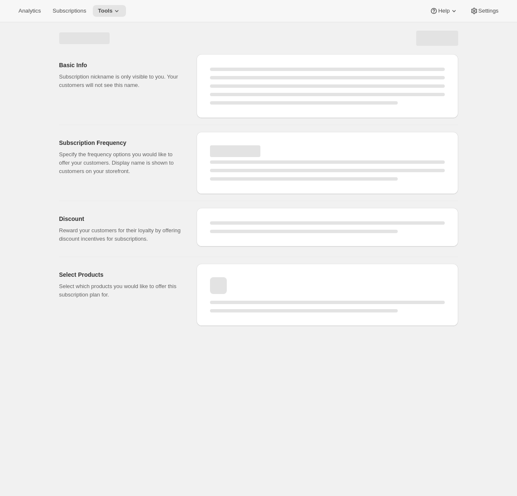
select select "MONTH"
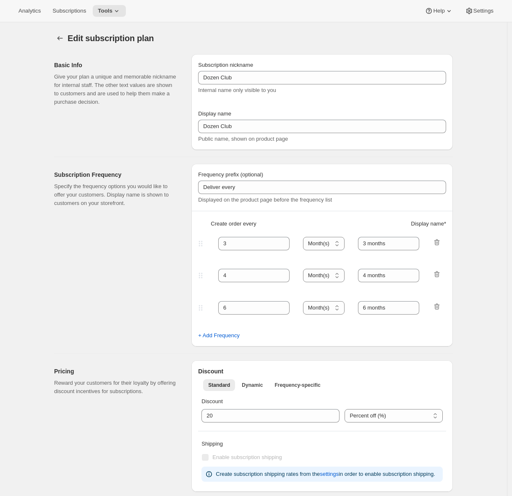
type input "Fox Creek Club"
